Goal: Check status: Check status

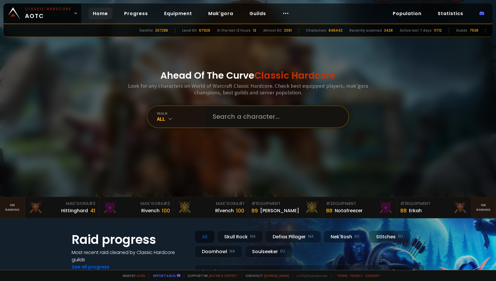
click at [217, 118] on input "text" at bounding box center [275, 116] width 132 height 21
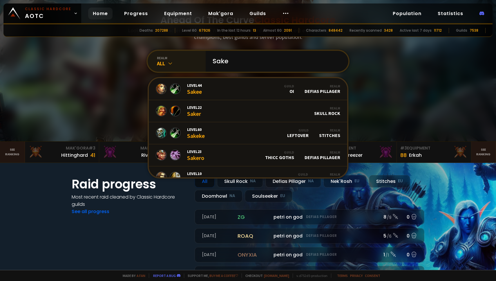
click at [164, 62] on div "All" at bounding box center [181, 63] width 49 height 7
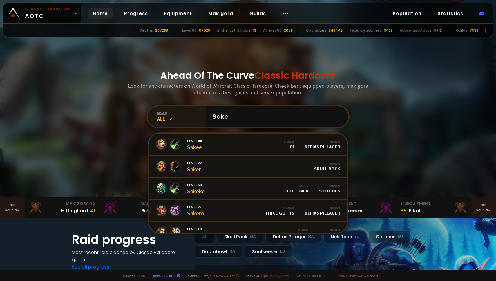
click at [166, 118] on div "All" at bounding box center [181, 118] width 49 height 7
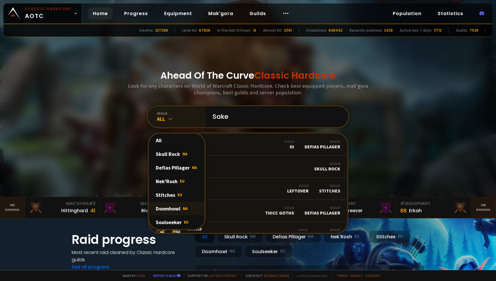
click at [161, 202] on div "Doomhowl NA" at bounding box center [177, 208] width 56 height 14
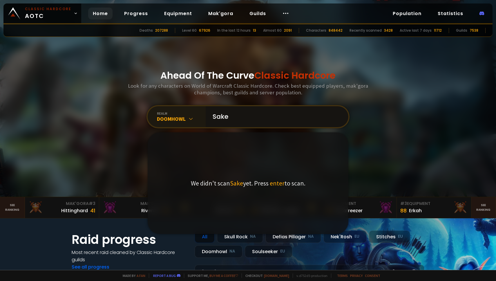
click at [246, 119] on input "Sake" at bounding box center [275, 116] width 132 height 21
click at [239, 119] on input "Sake" at bounding box center [275, 116] width 132 height 21
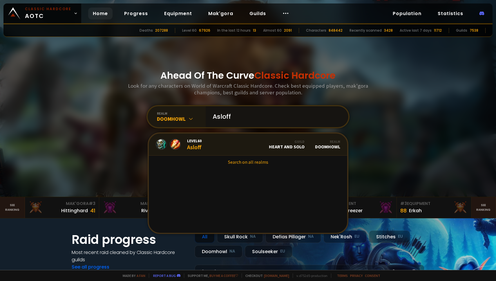
type input "Asloff"
click at [223, 142] on link "Level 60 Asloff Guild Heart and Solo Realm Doomhowl" at bounding box center [248, 144] width 198 height 22
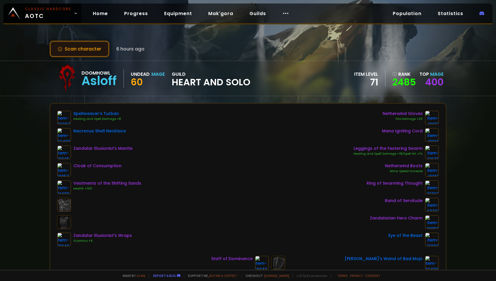
click at [65, 44] on button "Scan character" at bounding box center [80, 49] width 60 height 17
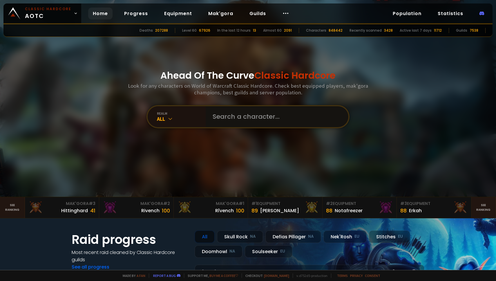
click at [228, 115] on input "text" at bounding box center [275, 116] width 132 height 21
type input "sake"
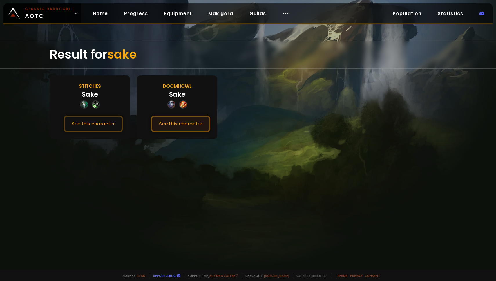
click at [187, 123] on button "See this character" at bounding box center [180, 123] width 59 height 17
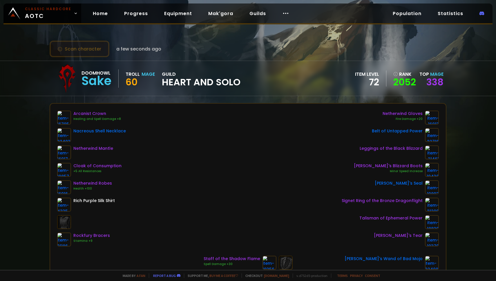
click at [89, 50] on button "Scan character" at bounding box center [80, 49] width 60 height 17
click at [83, 46] on button "Scan character" at bounding box center [80, 49] width 60 height 17
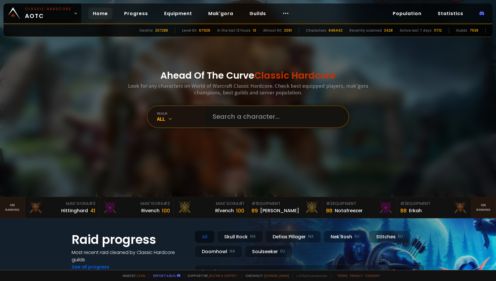
click at [226, 123] on input "text" at bounding box center [275, 116] width 132 height 21
type input "bashy"
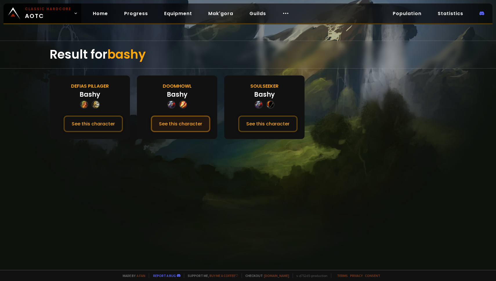
click at [181, 124] on button "See this character" at bounding box center [180, 123] width 59 height 17
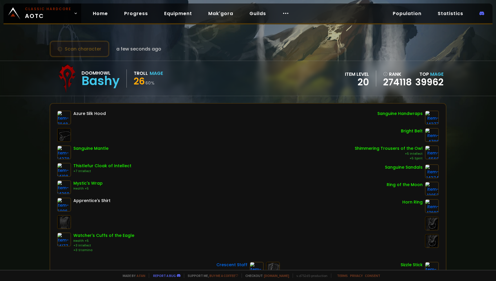
click at [92, 46] on button "Scan character" at bounding box center [80, 49] width 60 height 17
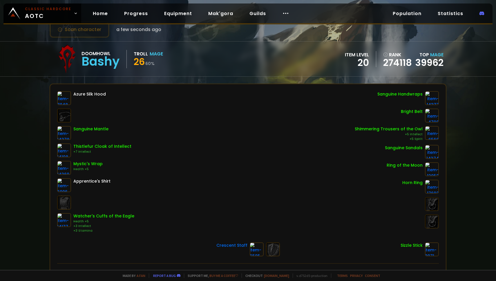
scroll to position [37, 0]
